Goal: Information Seeking & Learning: Learn about a topic

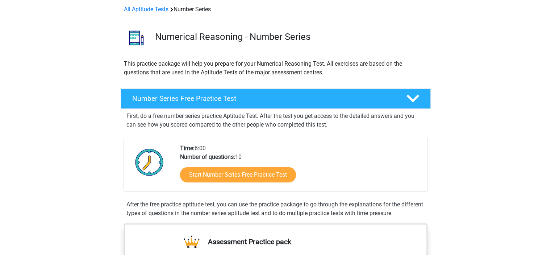
scroll to position [33, 0]
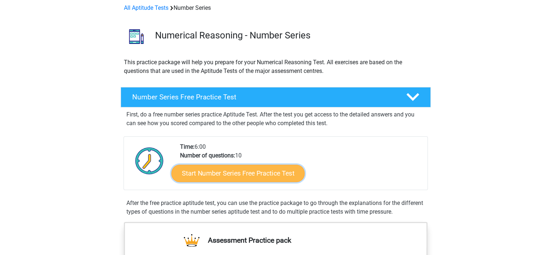
click at [249, 176] on link "Start Number Series Free Practice Test" at bounding box center [237, 172] width 133 height 17
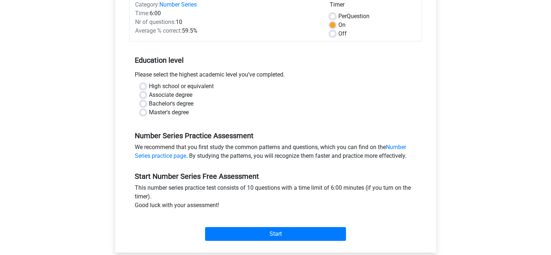
scroll to position [101, 0]
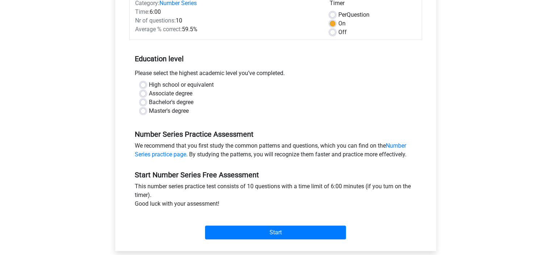
click at [149, 101] on label "Bachelor's degree" at bounding box center [171, 102] width 45 height 9
click at [141, 101] on input "Bachelor's degree" at bounding box center [143, 101] width 6 height 7
radio input "true"
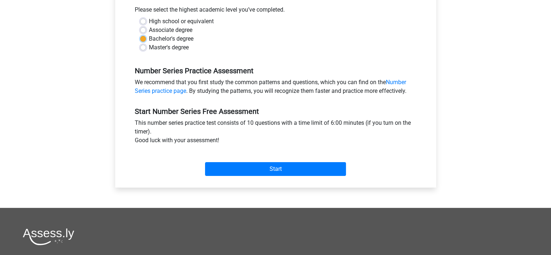
scroll to position [165, 0]
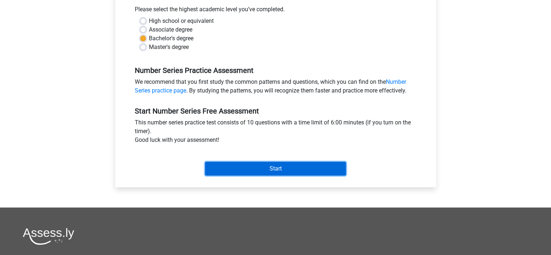
click at [282, 163] on input "Start" at bounding box center [275, 169] width 141 height 14
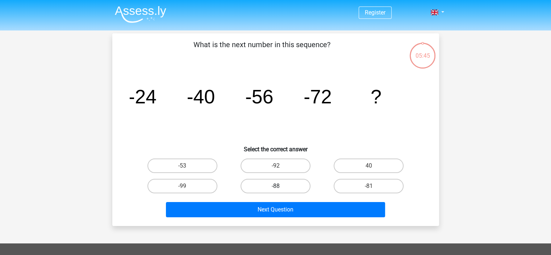
click at [290, 184] on label "-88" at bounding box center [275, 186] width 70 height 14
click at [280, 186] on input "-88" at bounding box center [277, 188] width 5 height 5
radio input "true"
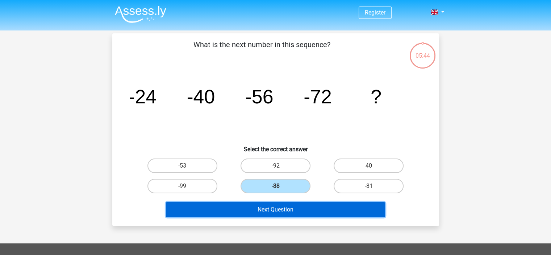
click at [286, 211] on button "Next Question" at bounding box center [275, 209] width 219 height 15
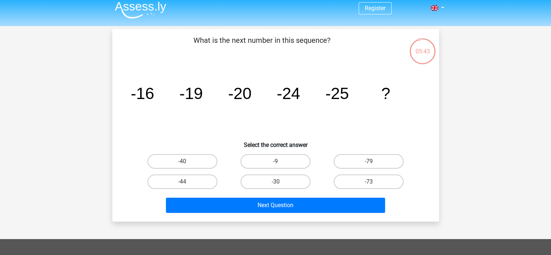
scroll to position [3, 0]
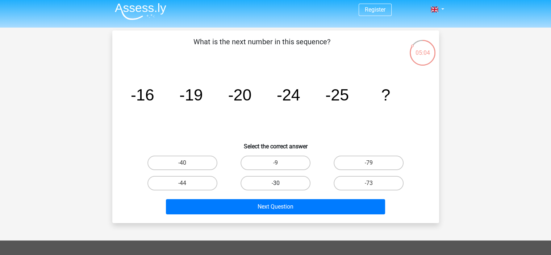
click at [292, 187] on label "-30" at bounding box center [275, 183] width 70 height 14
click at [280, 187] on input "-30" at bounding box center [277, 185] width 5 height 5
radio input "true"
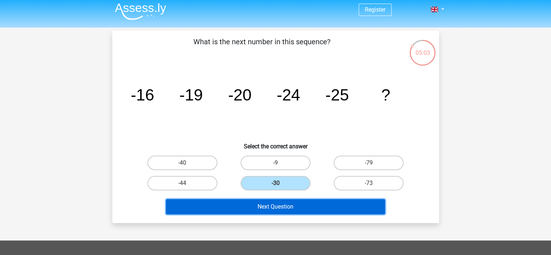
click at [285, 205] on button "Next Question" at bounding box center [275, 206] width 219 height 15
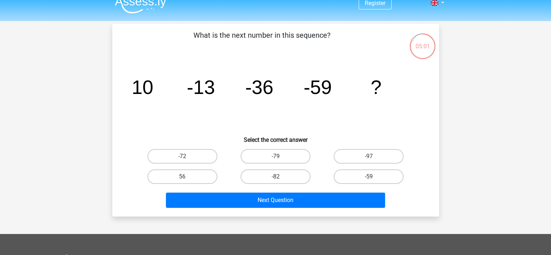
scroll to position [7, 0]
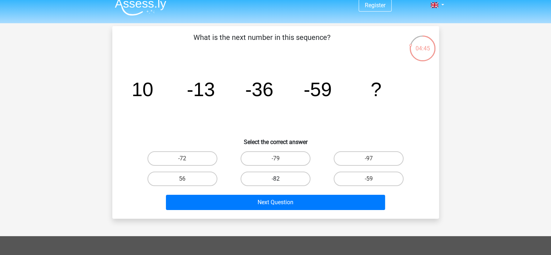
click at [287, 181] on label "-82" at bounding box center [275, 178] width 70 height 14
click at [280, 181] on input "-82" at bounding box center [277, 181] width 5 height 5
radio input "true"
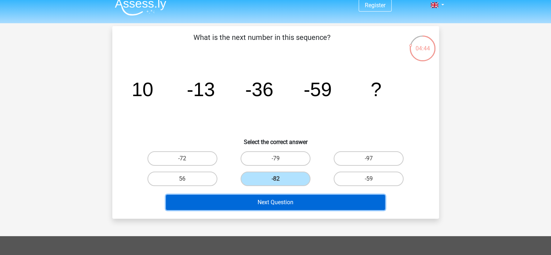
click at [291, 200] on button "Next Question" at bounding box center [275, 201] width 219 height 15
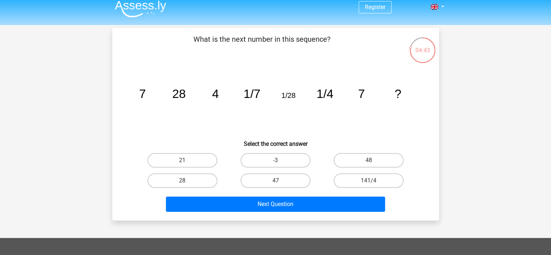
scroll to position [5, 0]
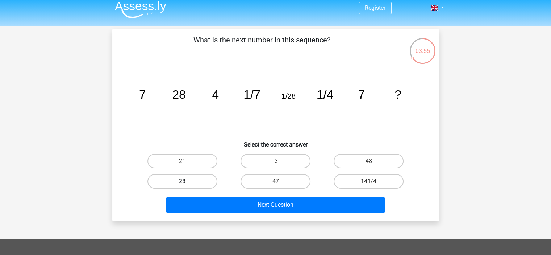
click at [195, 181] on label "28" at bounding box center [182, 181] width 70 height 14
click at [187, 181] on input "28" at bounding box center [184, 183] width 5 height 5
radio input "true"
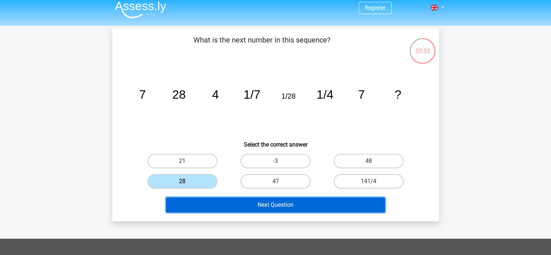
click at [269, 205] on button "Next Question" at bounding box center [275, 204] width 219 height 15
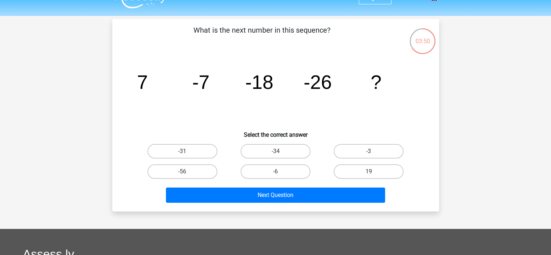
scroll to position [11, 0]
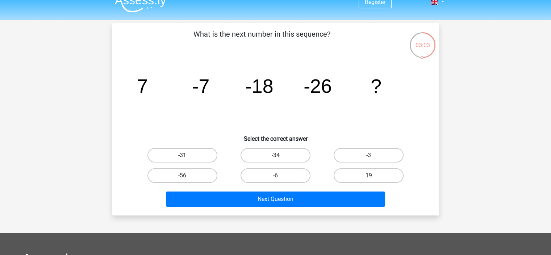
click at [205, 152] on label "-31" at bounding box center [182, 155] width 70 height 14
click at [187, 155] on input "-31" at bounding box center [184, 157] width 5 height 5
radio input "true"
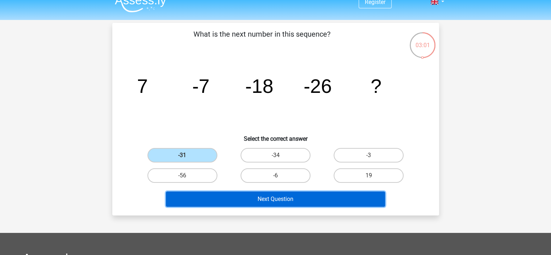
click at [256, 198] on button "Next Question" at bounding box center [275, 198] width 219 height 15
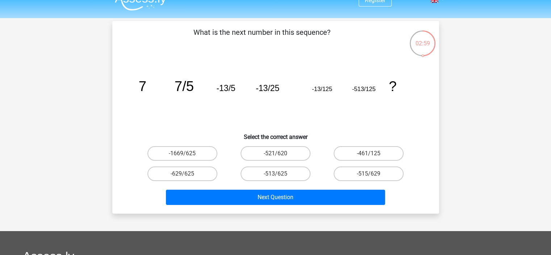
scroll to position [10, 0]
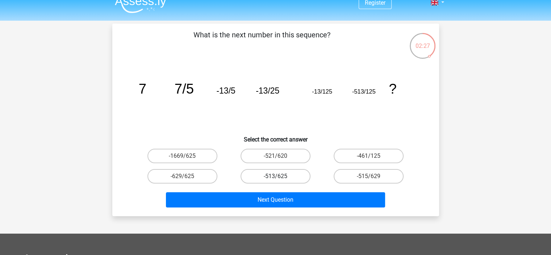
click at [291, 175] on label "-513/625" at bounding box center [275, 176] width 70 height 14
click at [280, 176] on input "-513/625" at bounding box center [277, 178] width 5 height 5
radio input "true"
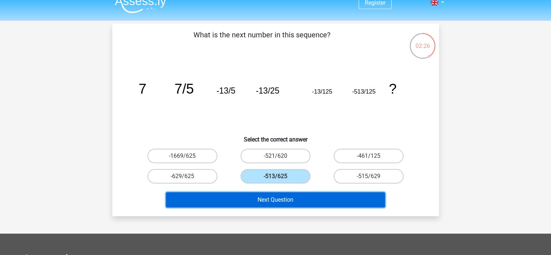
click at [305, 201] on button "Next Question" at bounding box center [275, 199] width 219 height 15
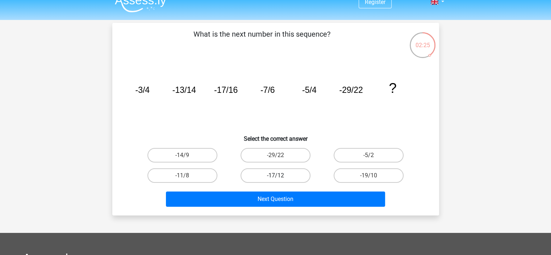
scroll to position [11, 0]
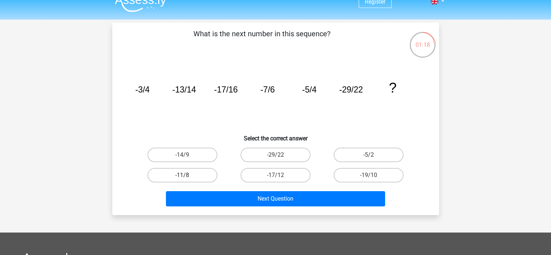
click at [200, 174] on label "-11/8" at bounding box center [182, 175] width 70 height 14
click at [187, 175] on input "-11/8" at bounding box center [184, 177] width 5 height 5
radio input "true"
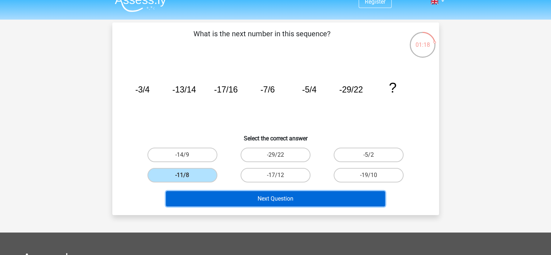
click at [253, 199] on button "Next Question" at bounding box center [275, 198] width 219 height 15
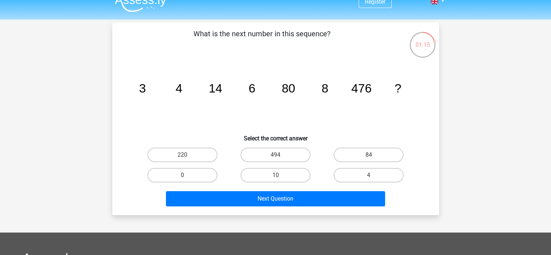
scroll to position [8, 0]
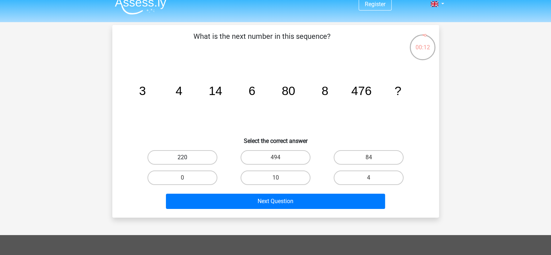
click at [200, 154] on label "220" at bounding box center [182, 157] width 70 height 14
click at [187, 157] on input "220" at bounding box center [184, 159] width 5 height 5
radio input "true"
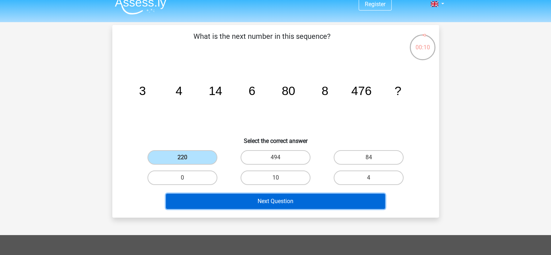
click at [272, 198] on button "Next Question" at bounding box center [275, 200] width 219 height 15
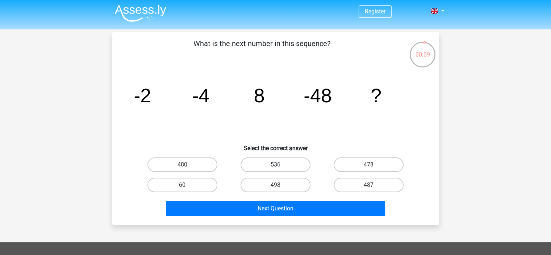
scroll to position [0, 0]
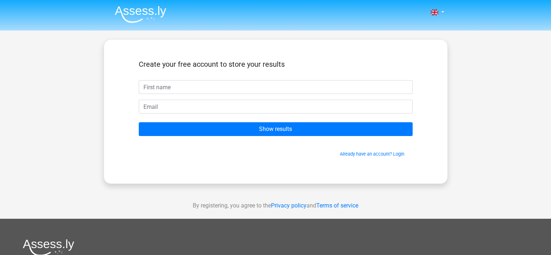
click at [233, 90] on input "text" at bounding box center [276, 87] width 274 height 14
type input "Patrik"
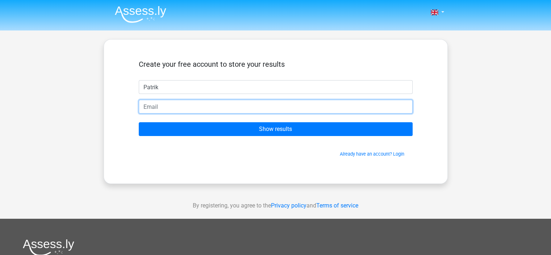
click at [192, 106] on input "email" at bounding box center [276, 107] width 274 height 14
click at [213, 105] on input "email" at bounding box center [276, 107] width 274 height 14
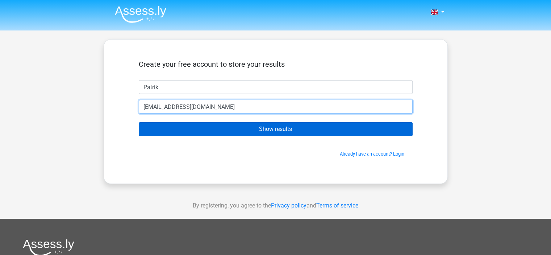
type input "[EMAIL_ADDRESS][DOMAIN_NAME]"
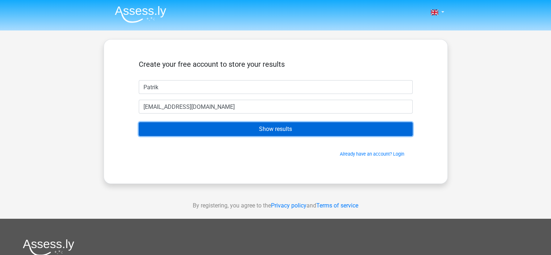
click at [246, 129] on input "Show results" at bounding box center [276, 129] width 274 height 14
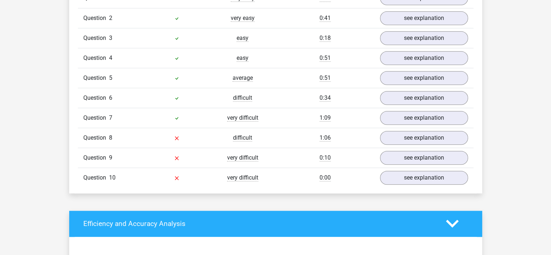
scroll to position [617, 0]
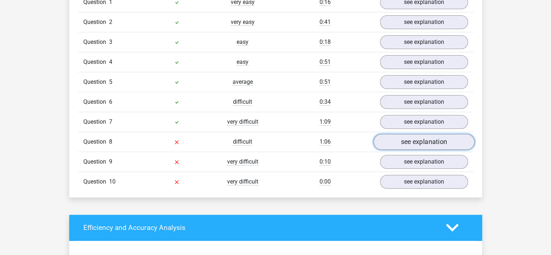
click at [411, 142] on link "see explanation" at bounding box center [423, 142] width 101 height 16
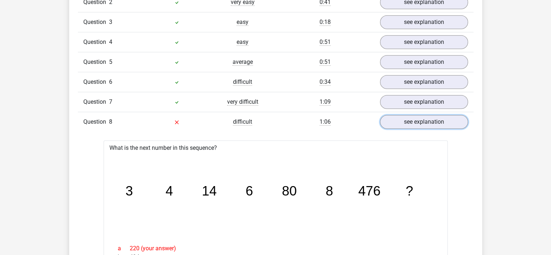
scroll to position [592, 0]
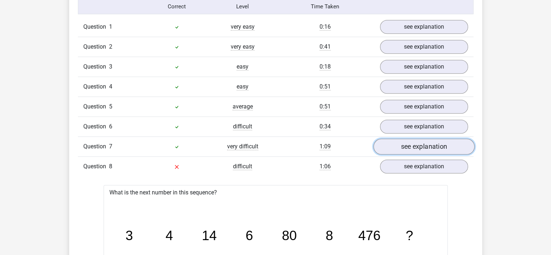
click at [401, 143] on link "see explanation" at bounding box center [423, 146] width 101 height 16
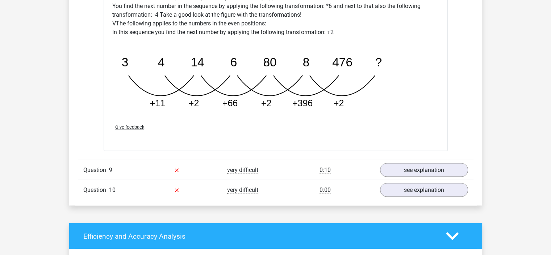
scroll to position [1415, 0]
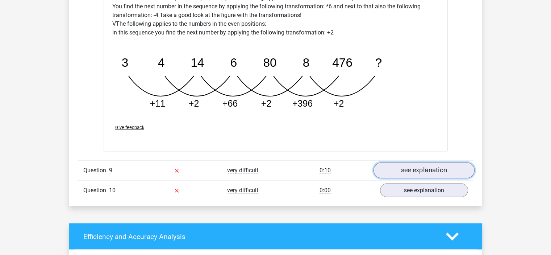
click at [400, 175] on link "see explanation" at bounding box center [423, 170] width 101 height 16
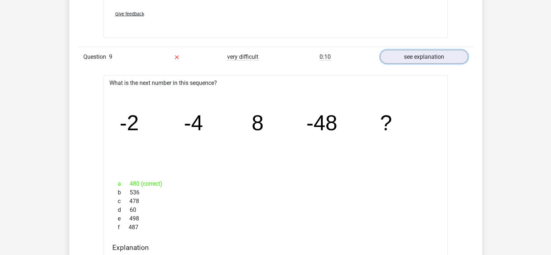
scroll to position [1526, 0]
